Goal: Understand site structure: Understand site structure

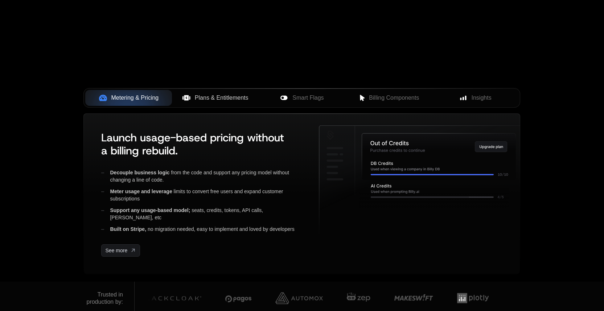
scroll to position [248, 0]
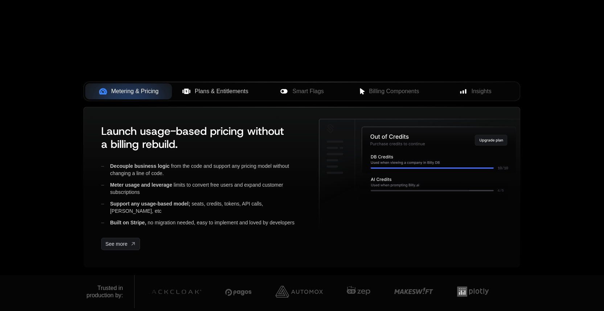
click at [203, 94] on span "Plans & Entitlements" at bounding box center [222, 91] width 54 height 9
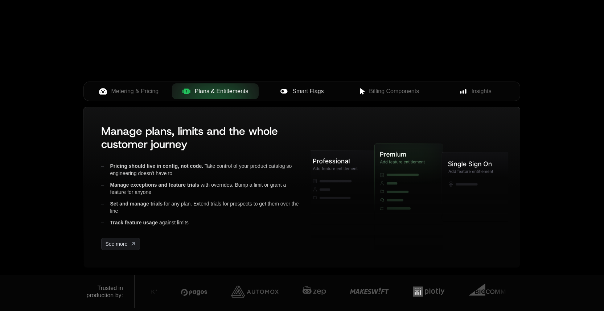
click at [295, 85] on button "Smart Flags" at bounding box center [302, 91] width 87 height 16
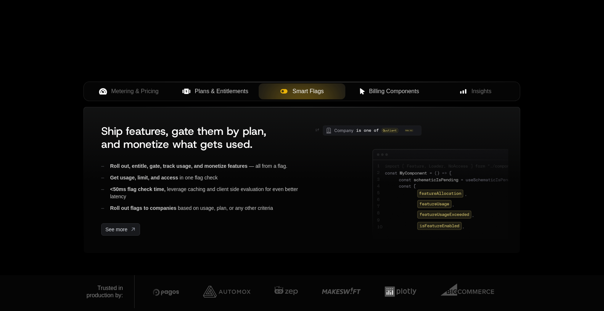
click at [378, 91] on span "Billing Components" at bounding box center [394, 91] width 50 height 9
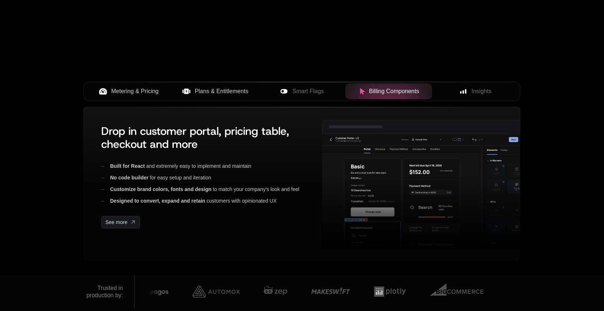
click at [129, 94] on span "Metering & Pricing" at bounding box center [135, 91] width 48 height 9
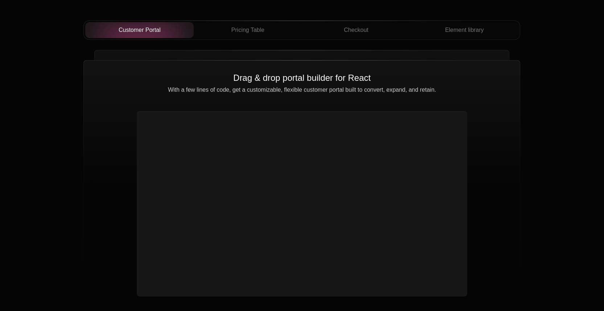
scroll to position [2401, 0]
